Goal: Find specific page/section: Find specific page/section

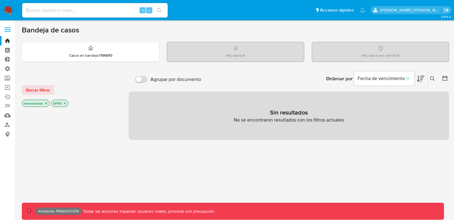
click at [7, 33] on label at bounding box center [7, 29] width 15 height 13
click at [0, 0] on input "checkbox" at bounding box center [0, 0] width 0 height 0
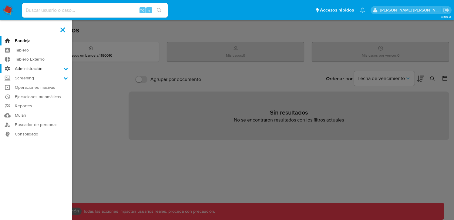
click at [63, 67] on label "Administración" at bounding box center [36, 68] width 72 height 9
click at [0, 0] on input "Administración" at bounding box center [0, 0] width 0 height 0
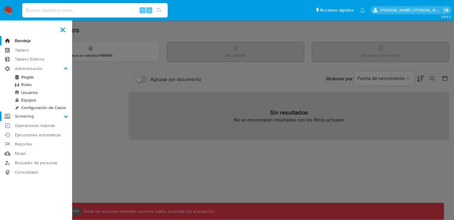
click at [61, 116] on label "Screening" at bounding box center [36, 116] width 72 height 9
click at [0, 0] on input "Screening" at bounding box center [0, 0] width 0 height 0
click at [35, 85] on link "Administrador de Listas" at bounding box center [36, 87] width 72 height 8
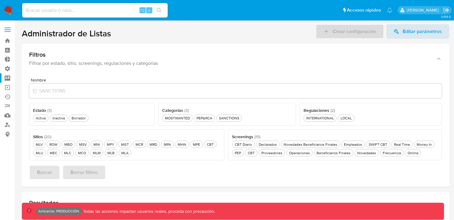
click at [37, 112] on span "Estado ( 3 )" at bounding box center [42, 110] width 19 height 6
click at [41, 117] on div "Activa Activa" at bounding box center [41, 118] width 12 height 5
click at [236, 144] on div "CBT Diario CBT Diario" at bounding box center [244, 144] width 20 height 5
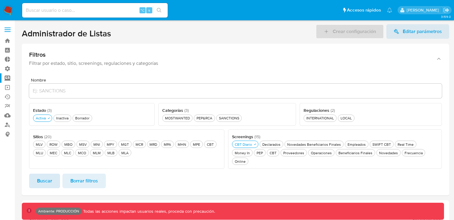
click at [35, 174] on button "Buscar" at bounding box center [44, 181] width 31 height 15
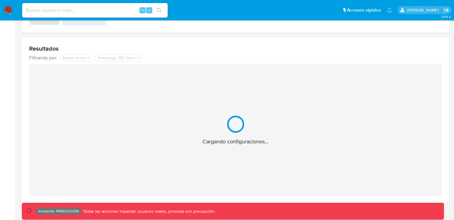
scroll to position [124, 0]
